Goal: Information Seeking & Learning: Find specific fact

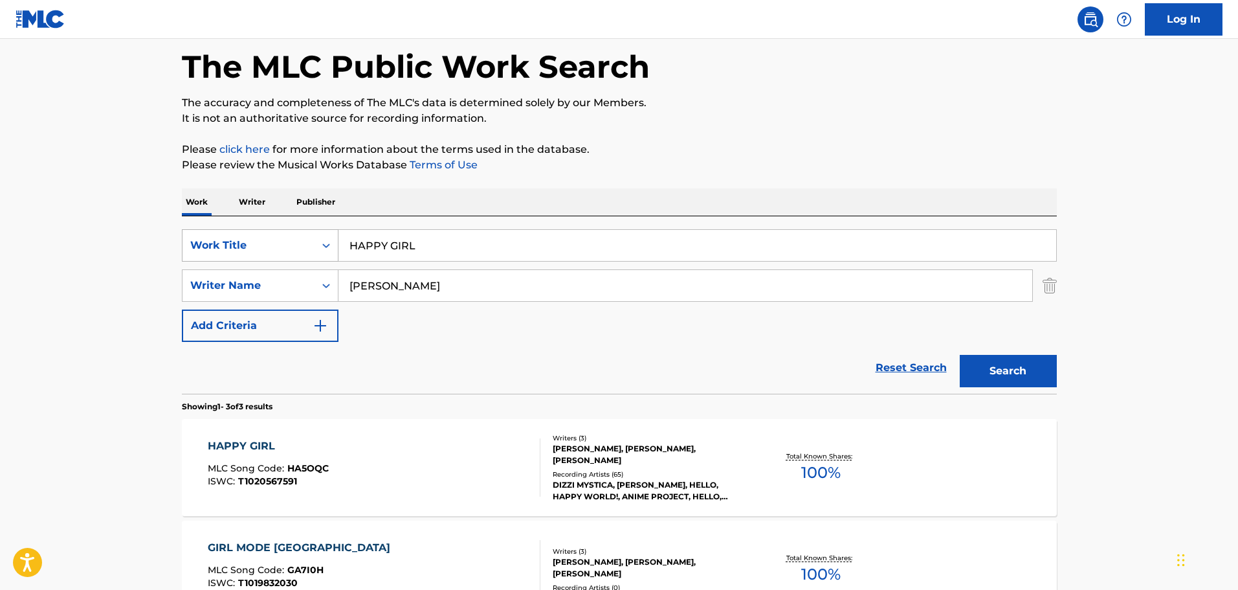
paste input "BIG RACE,"
drag, startPoint x: 0, startPoint y: 0, endPoint x: 262, endPoint y: 252, distance: 363.5
click at [262, 252] on div "SearchWithCriteriac5b25d74-95ba-4b8d-83b9-f7d4fbc2f29a Work Title HAPPY GIRL" at bounding box center [619, 245] width 875 height 32
type input "BIG RACE"
drag, startPoint x: 478, startPoint y: 295, endPoint x: 306, endPoint y: 292, distance: 172.2
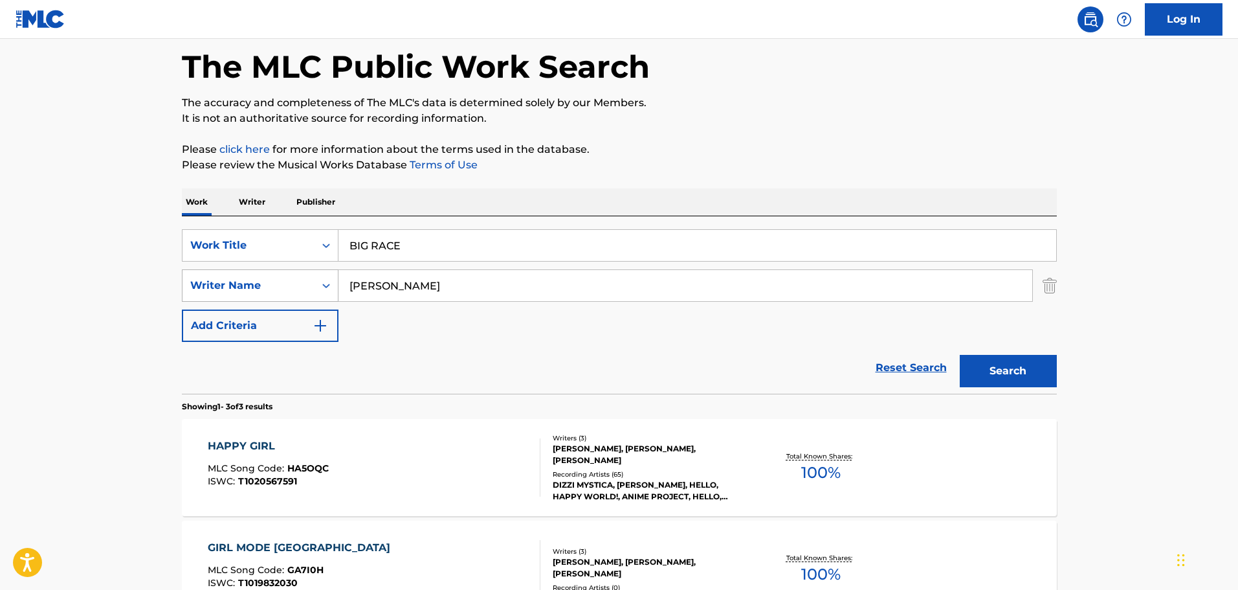
click at [306, 292] on div "SearchWithCriteria65fb56e8-0c40-4232-bbbc-4ff24830dd5e Writer Name [PERSON_NAME]" at bounding box center [619, 285] width 875 height 32
paste input "[PERSON_NAME]"
type input "[PERSON_NAME]"
click at [960, 355] on button "Search" at bounding box center [1008, 371] width 97 height 32
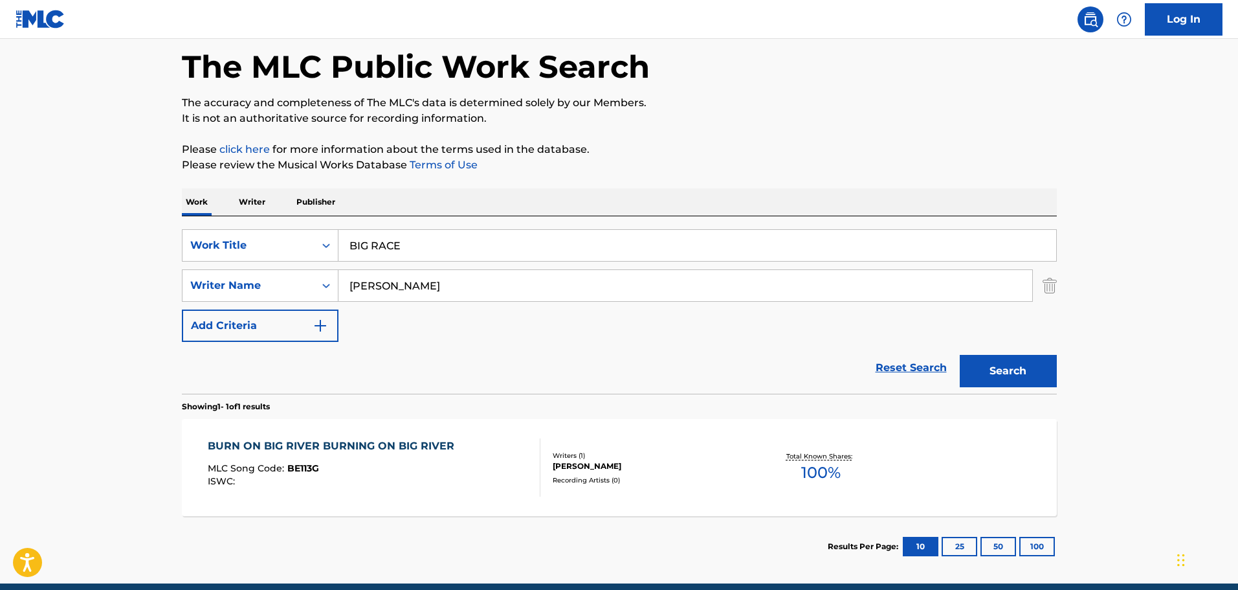
scroll to position [115, 0]
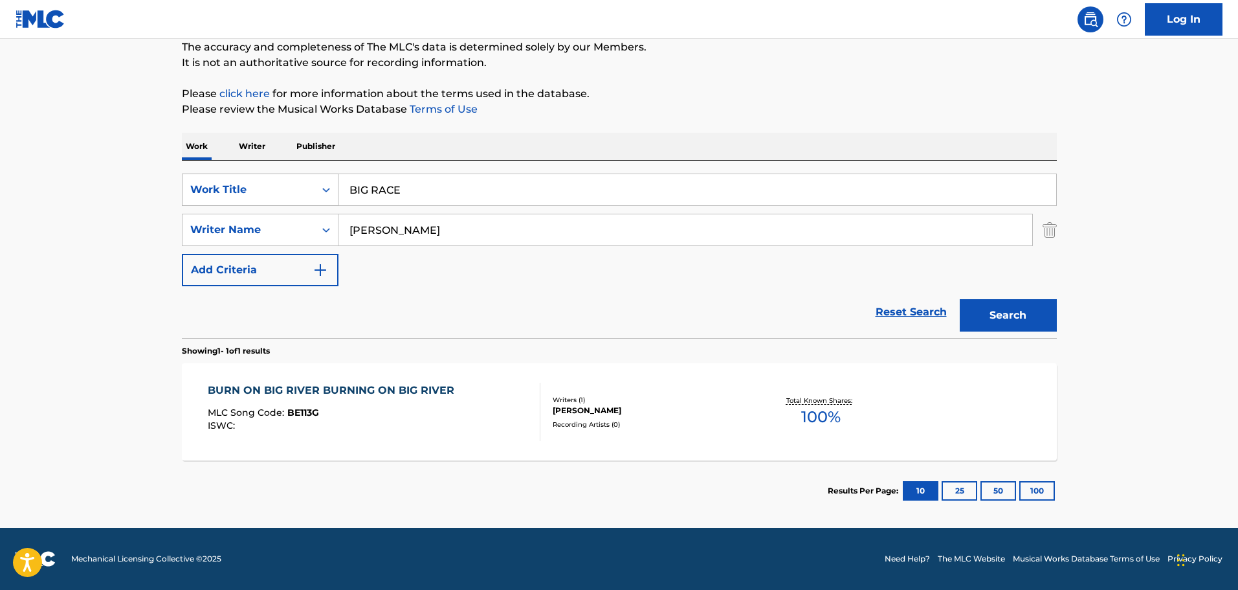
drag, startPoint x: 459, startPoint y: 189, endPoint x: 307, endPoint y: 197, distance: 152.3
click at [307, 197] on div "SearchWithCriteriac5b25d74-95ba-4b8d-83b9-f7d4fbc2f29a Work Title BIG RACE" at bounding box center [619, 189] width 875 height 32
paste input ", THE"
click at [960, 299] on button "Search" at bounding box center [1008, 315] width 97 height 32
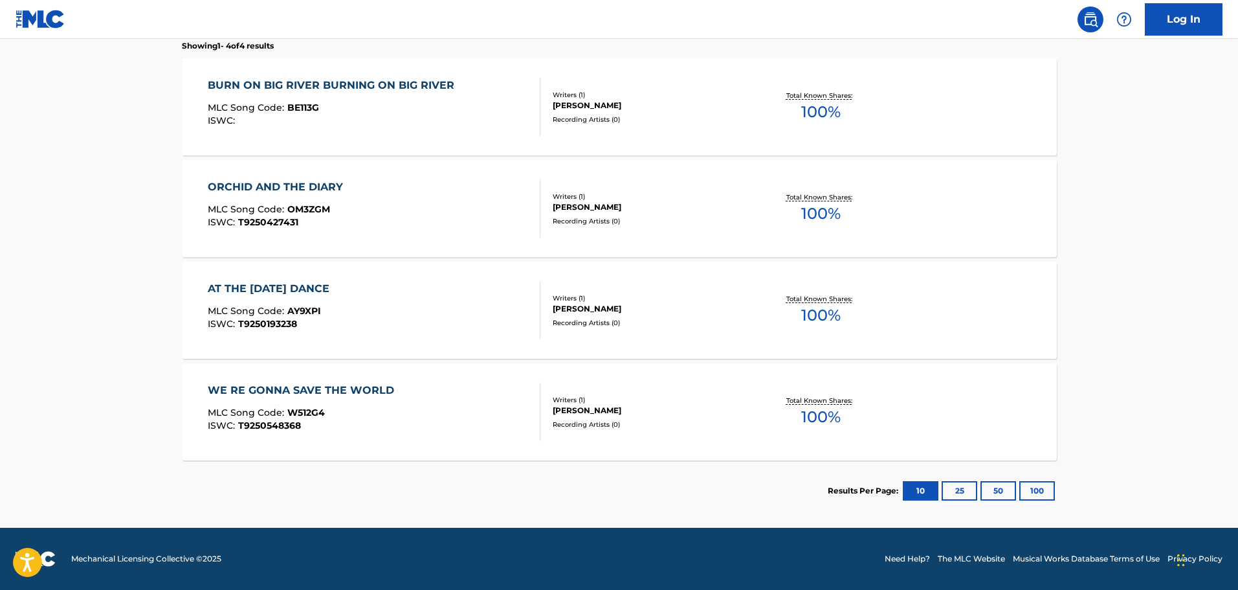
scroll to position [96, 0]
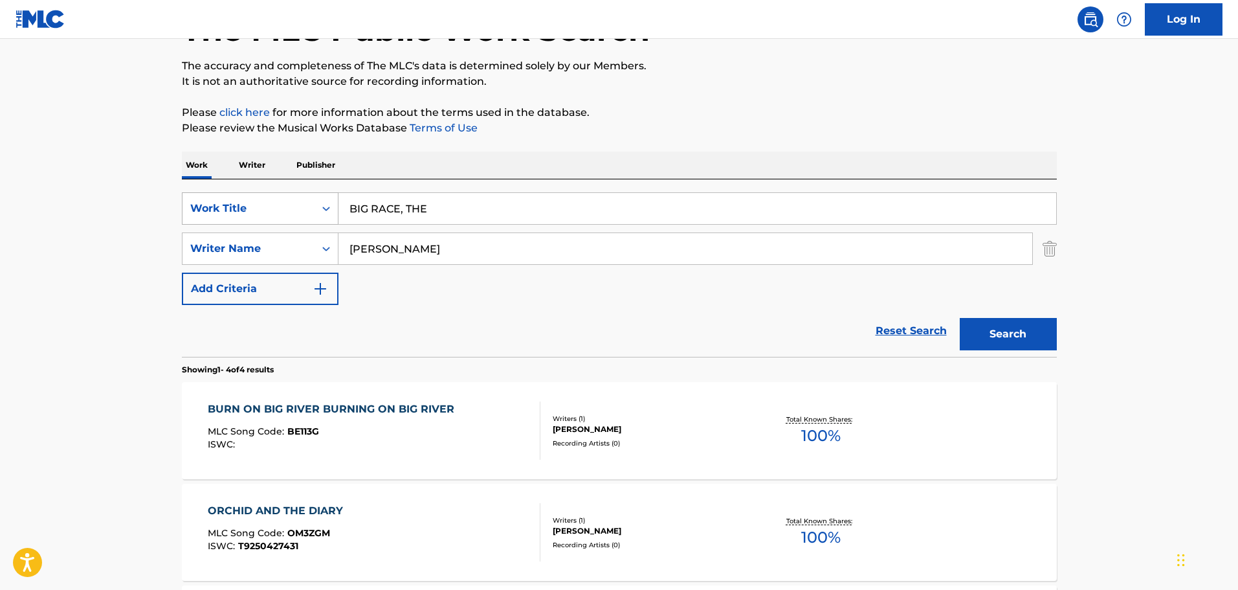
drag, startPoint x: 451, startPoint y: 218, endPoint x: 265, endPoint y: 218, distance: 186.4
click at [265, 218] on div "SearchWithCriteriac5b25d74-95ba-4b8d-83b9-f7d4fbc2f29a Work Title BIG RACE, THE" at bounding box center [619, 208] width 875 height 32
paste input "The Big Race"
type input "The Big Race"
click at [960, 318] on button "Search" at bounding box center [1008, 334] width 97 height 32
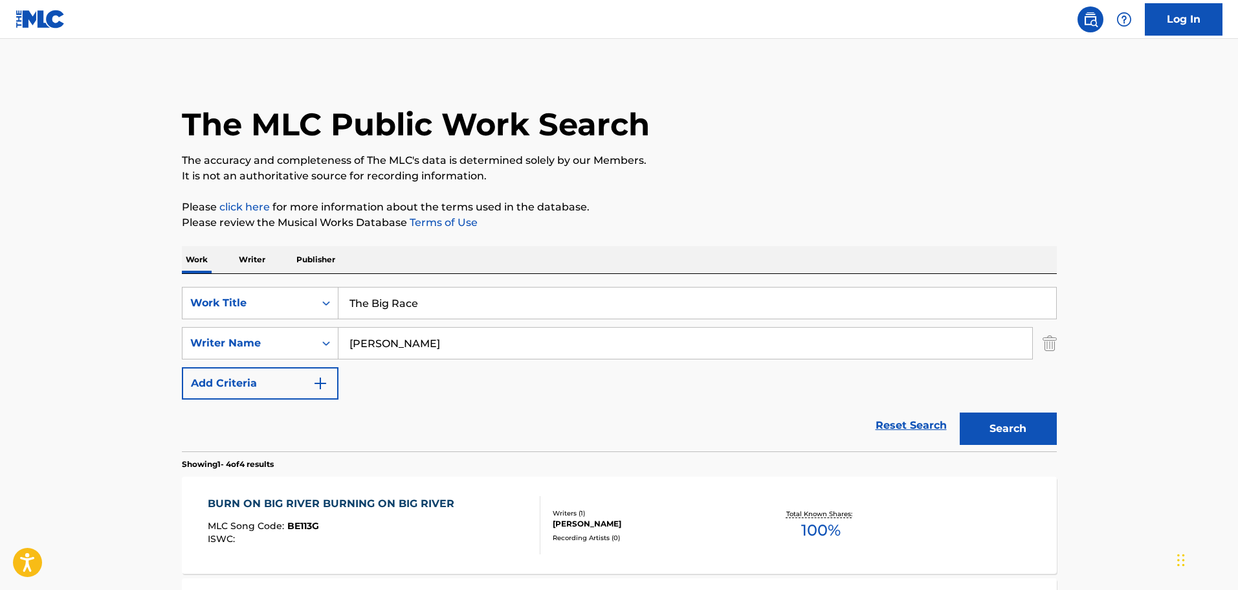
scroll to position [0, 0]
